Goal: Information Seeking & Learning: Learn about a topic

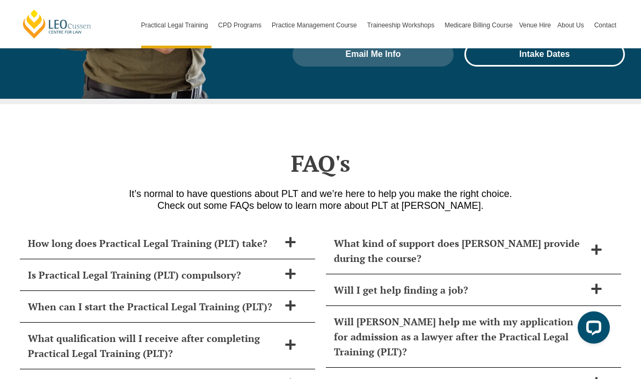
scroll to position [4259, 0]
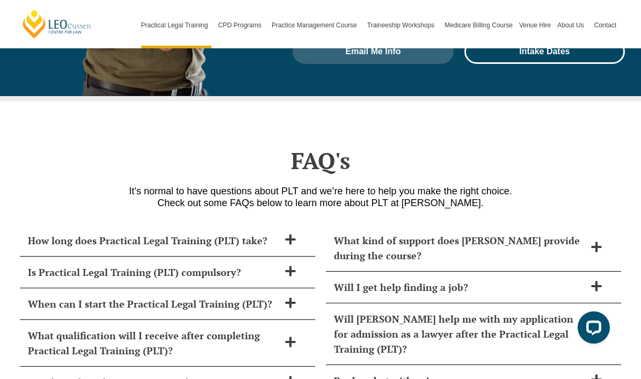
click at [509, 233] on h2 "What kind of support does [PERSON_NAME] provide during the course?" at bounding box center [459, 248] width 251 height 30
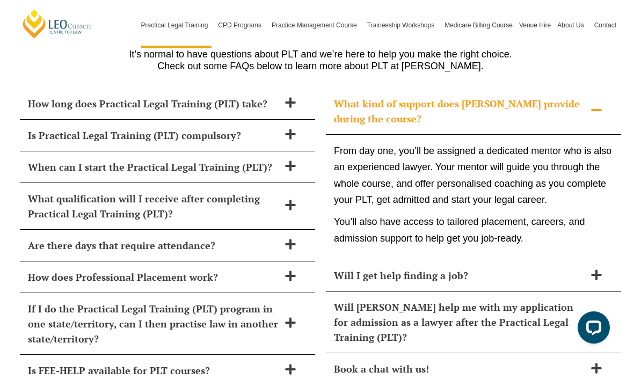
scroll to position [4398, 0]
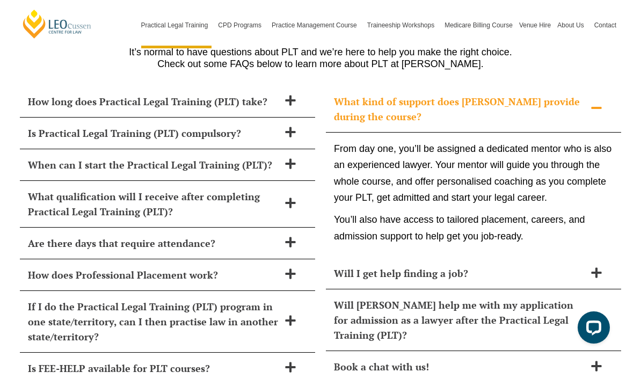
click at [52, 94] on h2 "How long does Practical Legal Training (PLT) take?" at bounding box center [153, 101] width 251 height 15
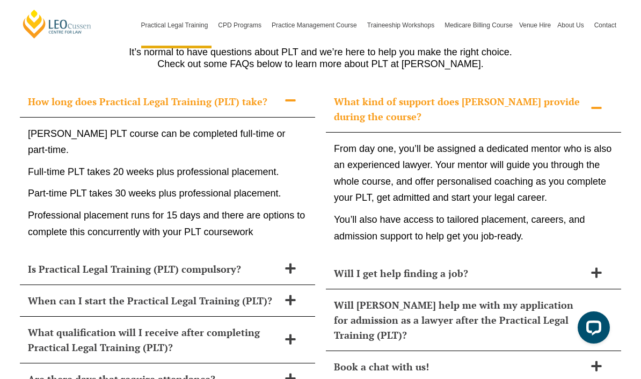
click at [42, 262] on h2 "Is Practical Legal Training (PLT) compulsory?" at bounding box center [153, 269] width 251 height 15
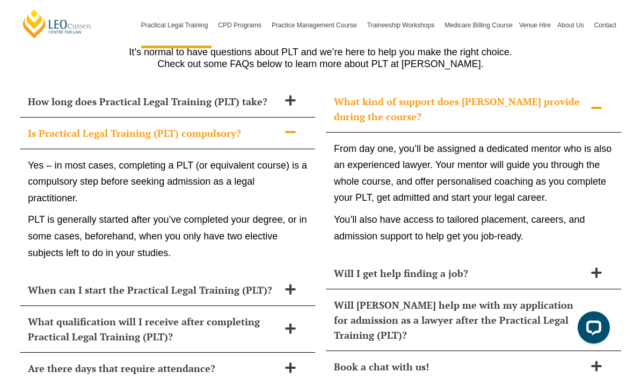
click at [54, 126] on h2 "Is Practical Legal Training (PLT) compulsory?" at bounding box center [153, 133] width 251 height 15
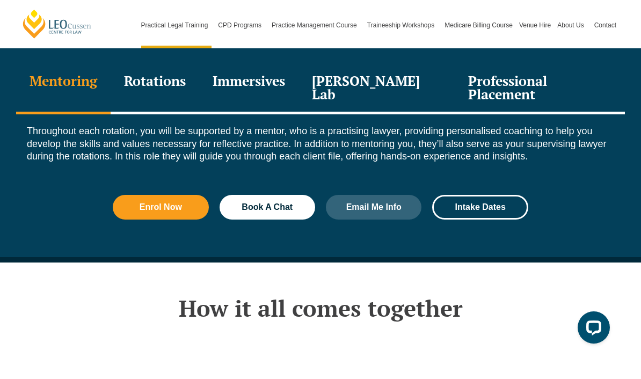
scroll to position [1466, 0]
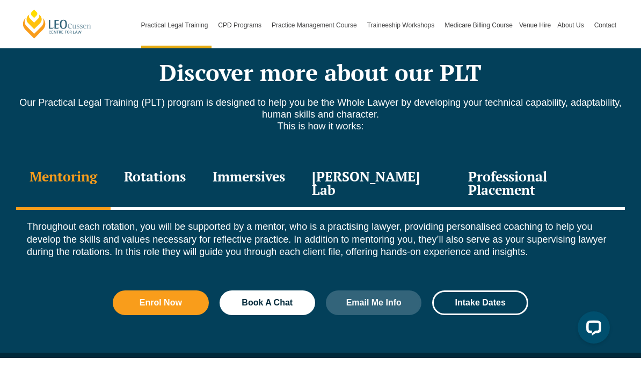
click at [171, 159] on div "Rotations" at bounding box center [155, 184] width 89 height 51
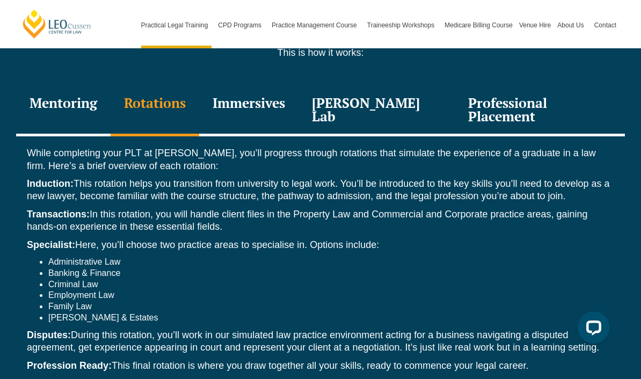
scroll to position [1542, 0]
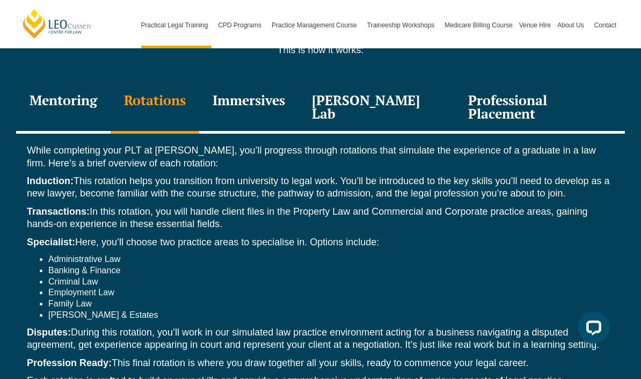
click at [255, 85] on div "Immersives" at bounding box center [248, 108] width 99 height 51
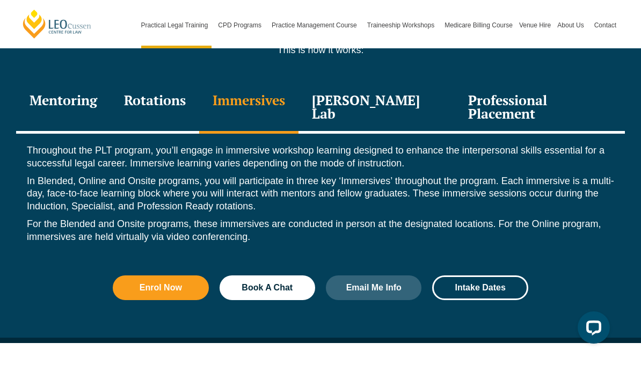
click at [406, 83] on div "[PERSON_NAME] Lab" at bounding box center [377, 108] width 156 height 51
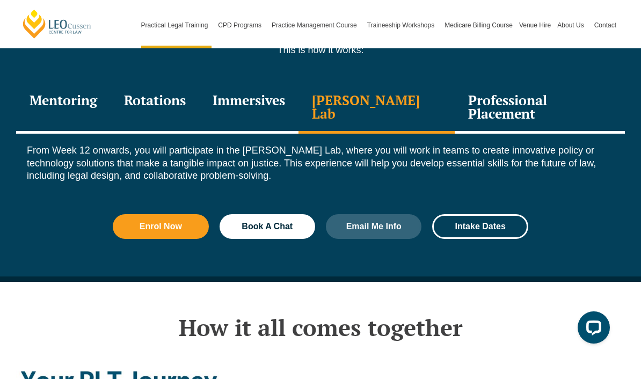
click at [506, 83] on div "Professional Placement" at bounding box center [540, 108] width 170 height 51
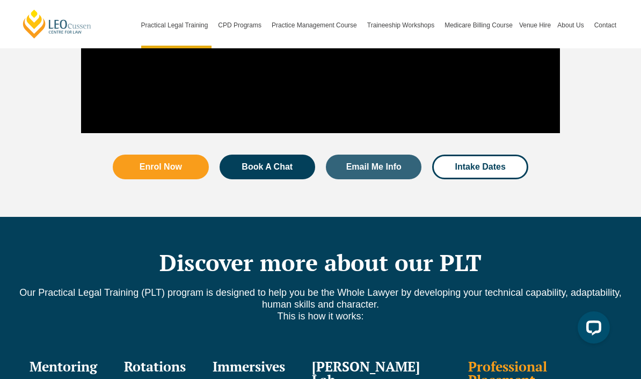
scroll to position [1236, 0]
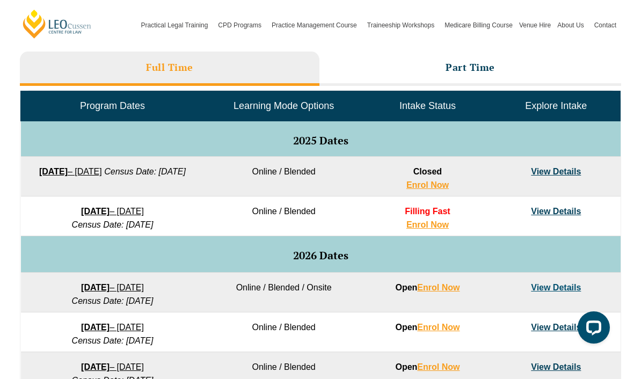
scroll to position [489, 0]
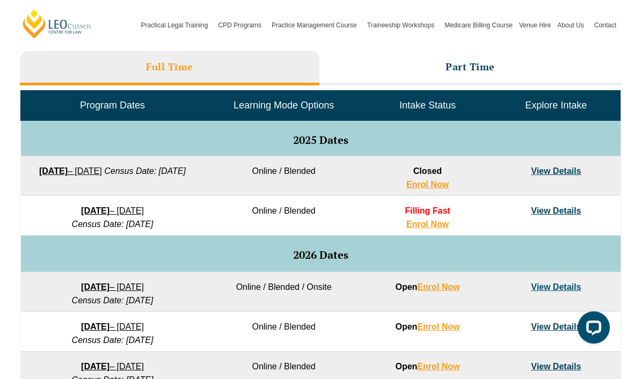
click at [571, 174] on link "View Details" at bounding box center [556, 171] width 50 height 9
